Goal: Task Accomplishment & Management: Manage account settings

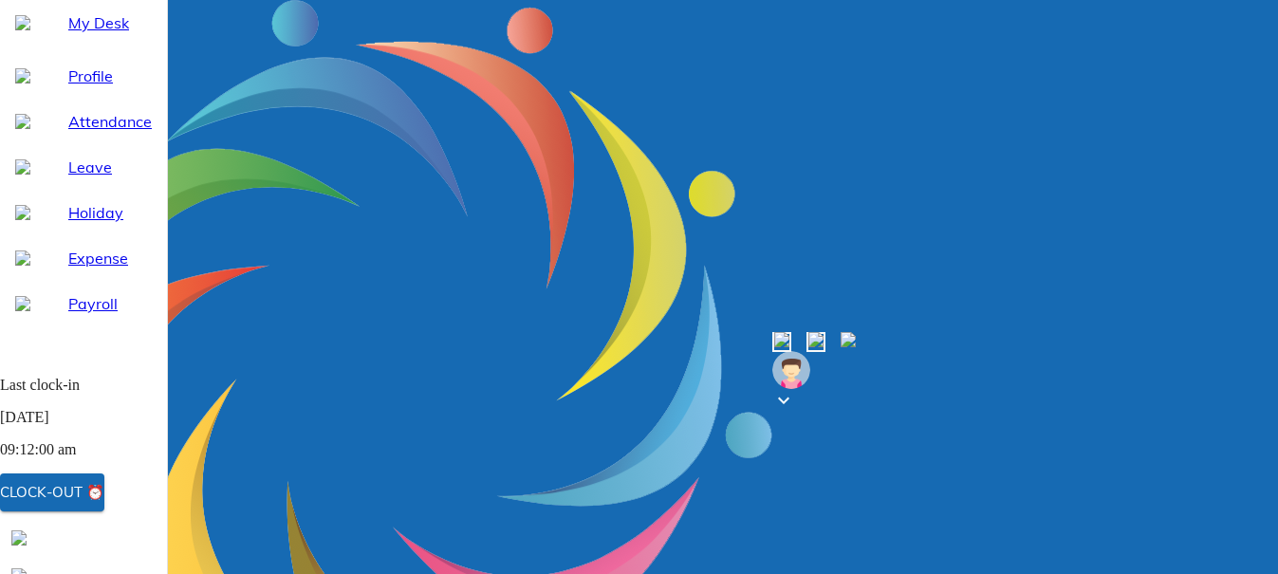
scroll to position [95, 0]
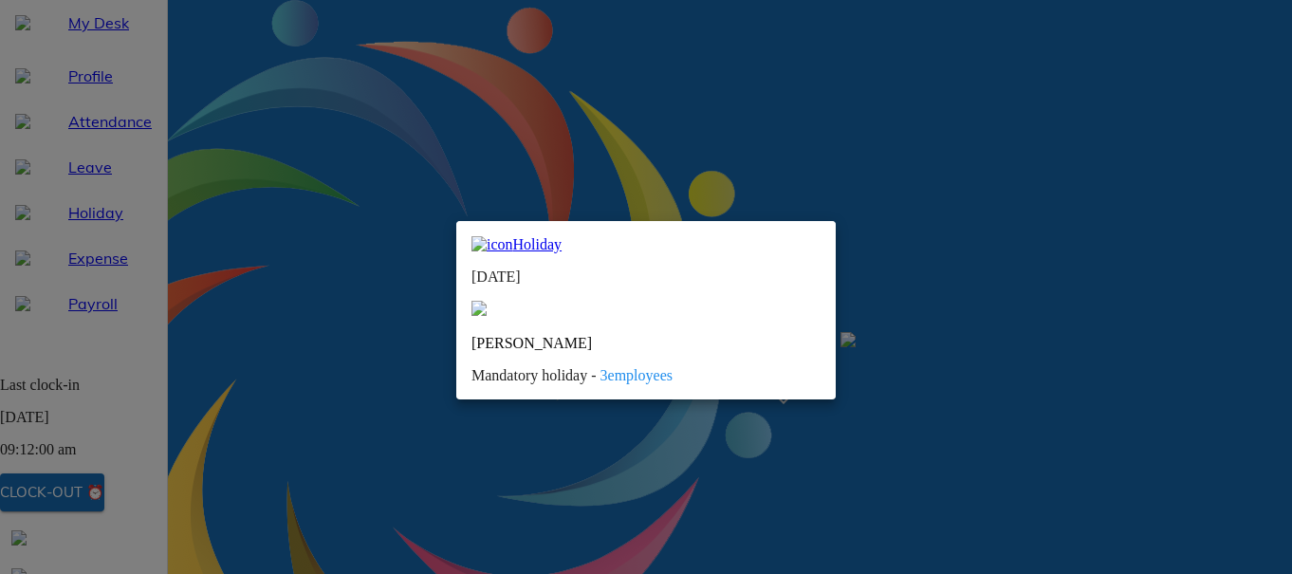
click at [619, 367] on span "3 employees" at bounding box center [637, 375] width 72 height 16
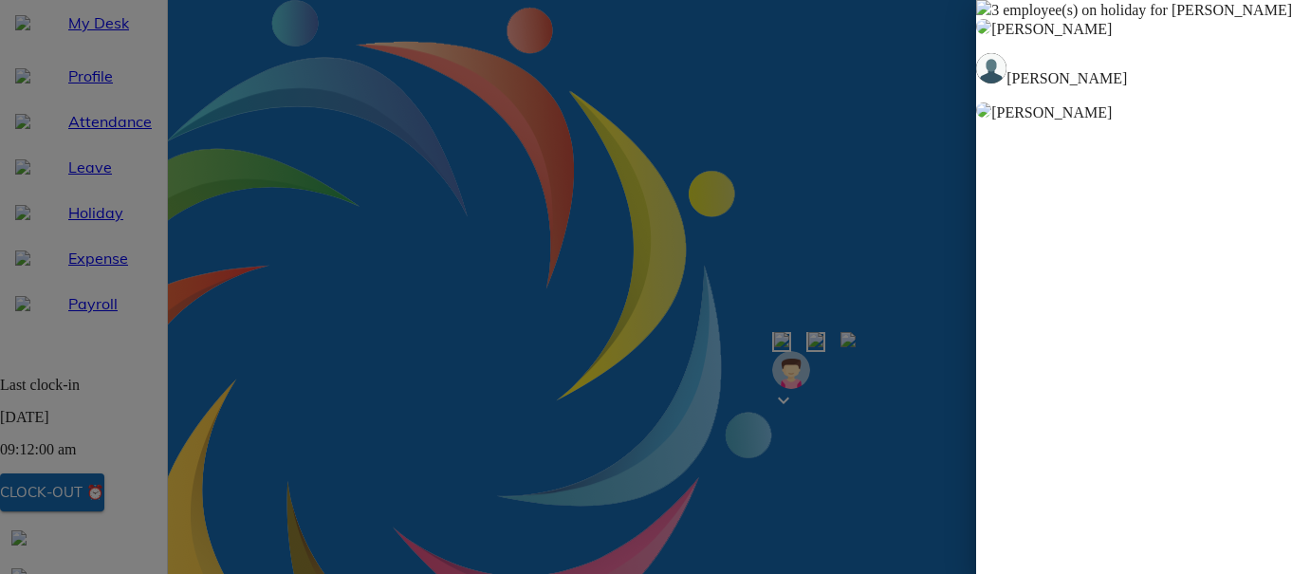
click at [976, 15] on img at bounding box center [983, 7] width 15 height 15
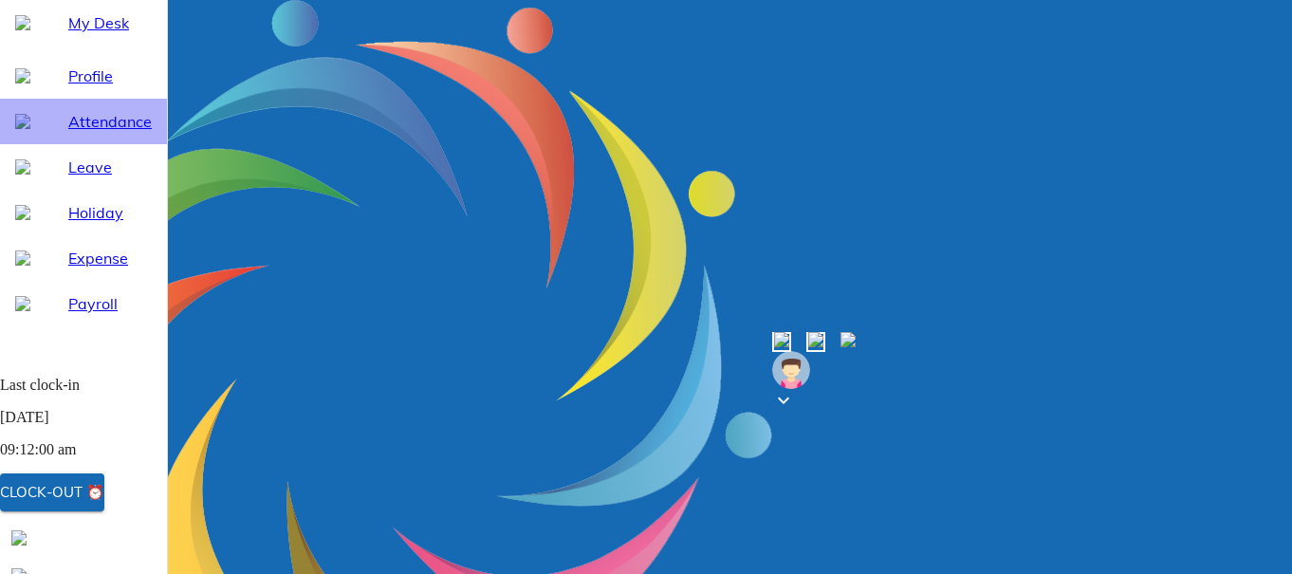
click at [70, 133] on span "Attendance" at bounding box center [109, 121] width 83 height 23
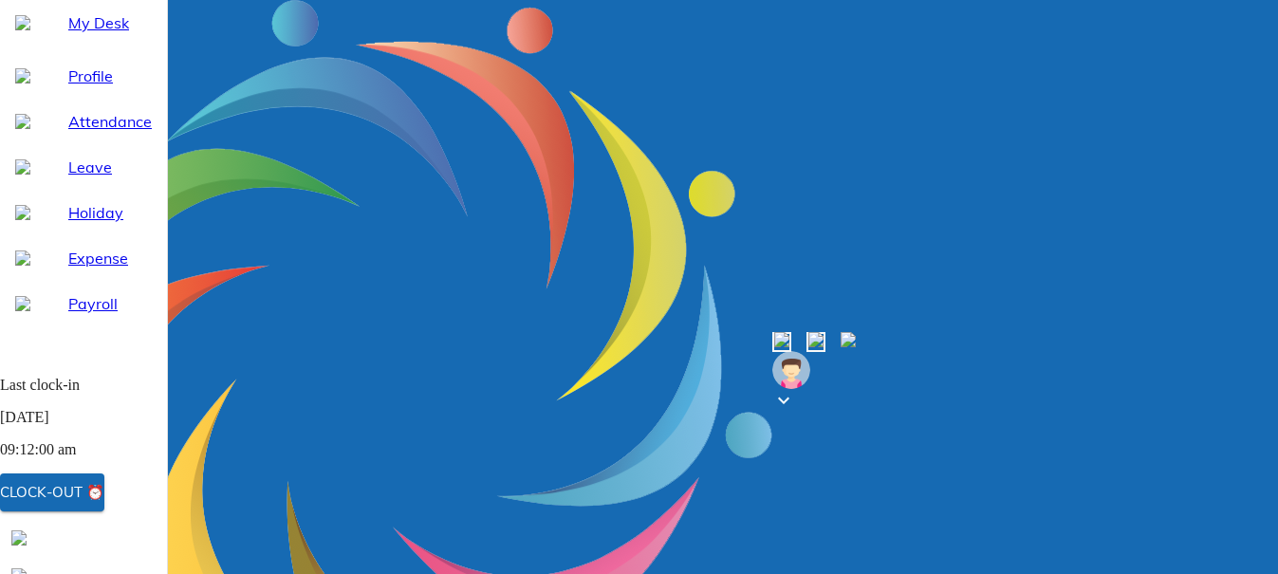
select select "10"
click at [78, 178] on span "Leave" at bounding box center [109, 167] width 83 height 23
select select "10"
